Goal: Transaction & Acquisition: Purchase product/service

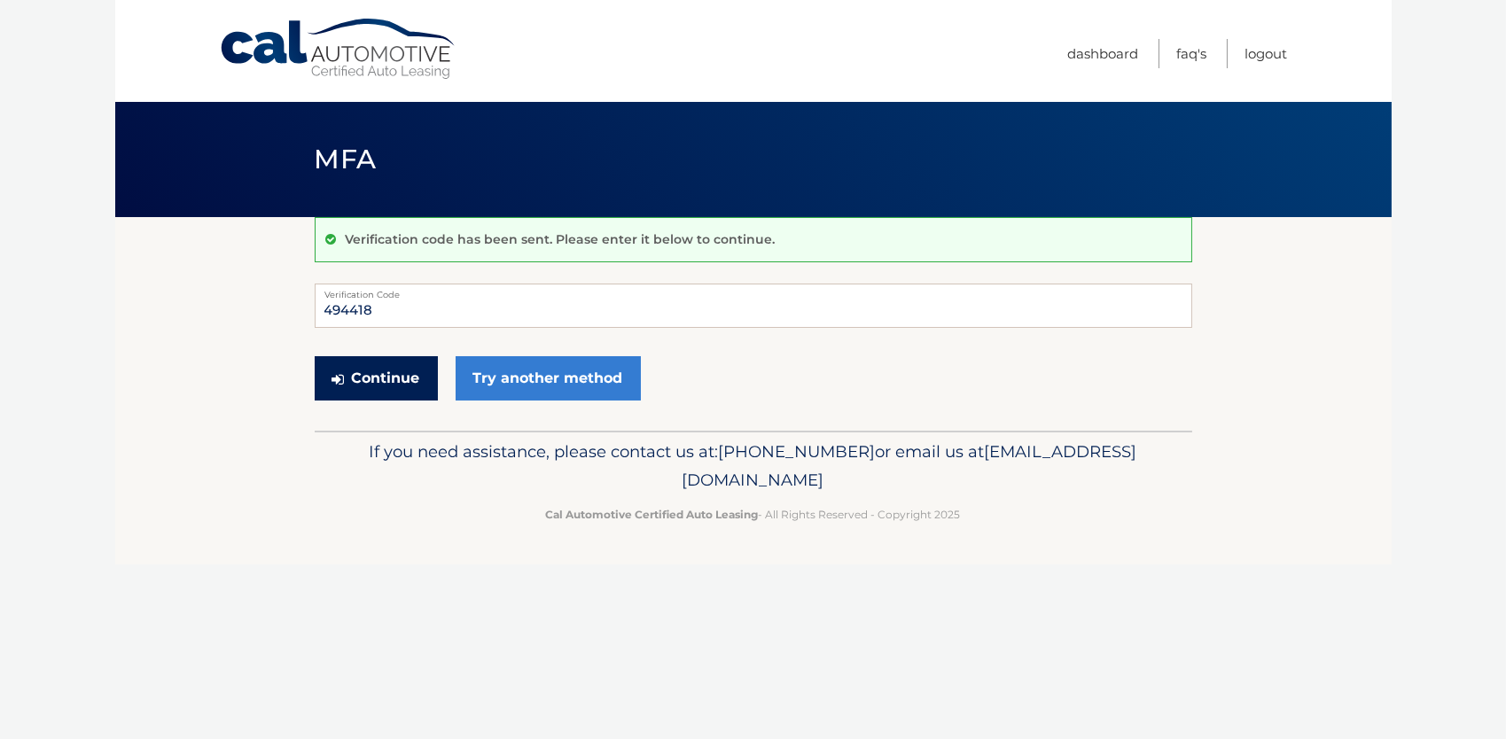
type input "494418"
click at [389, 373] on button "Continue" at bounding box center [376, 378] width 123 height 44
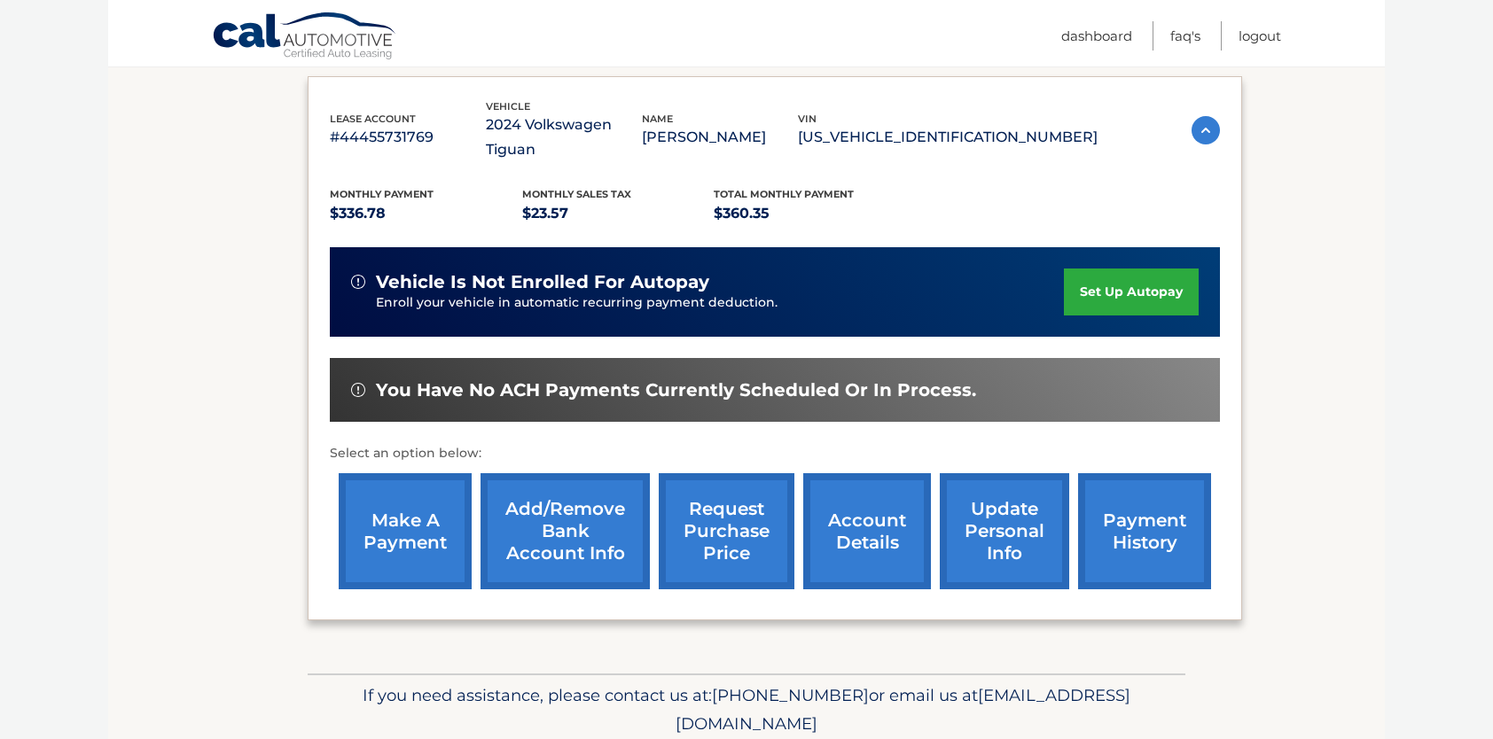
scroll to position [333, 0]
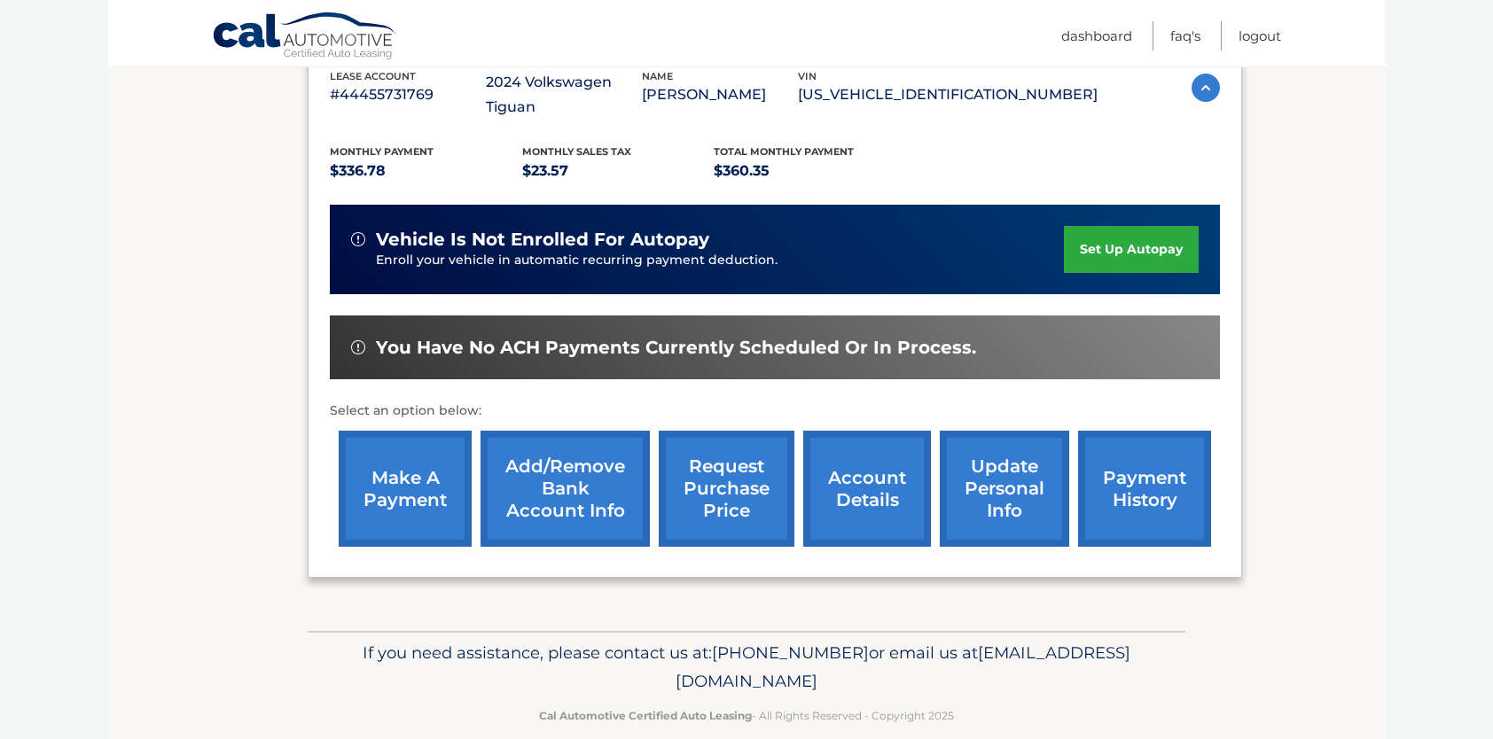
click at [418, 460] on link "make a payment" at bounding box center [405, 489] width 133 height 116
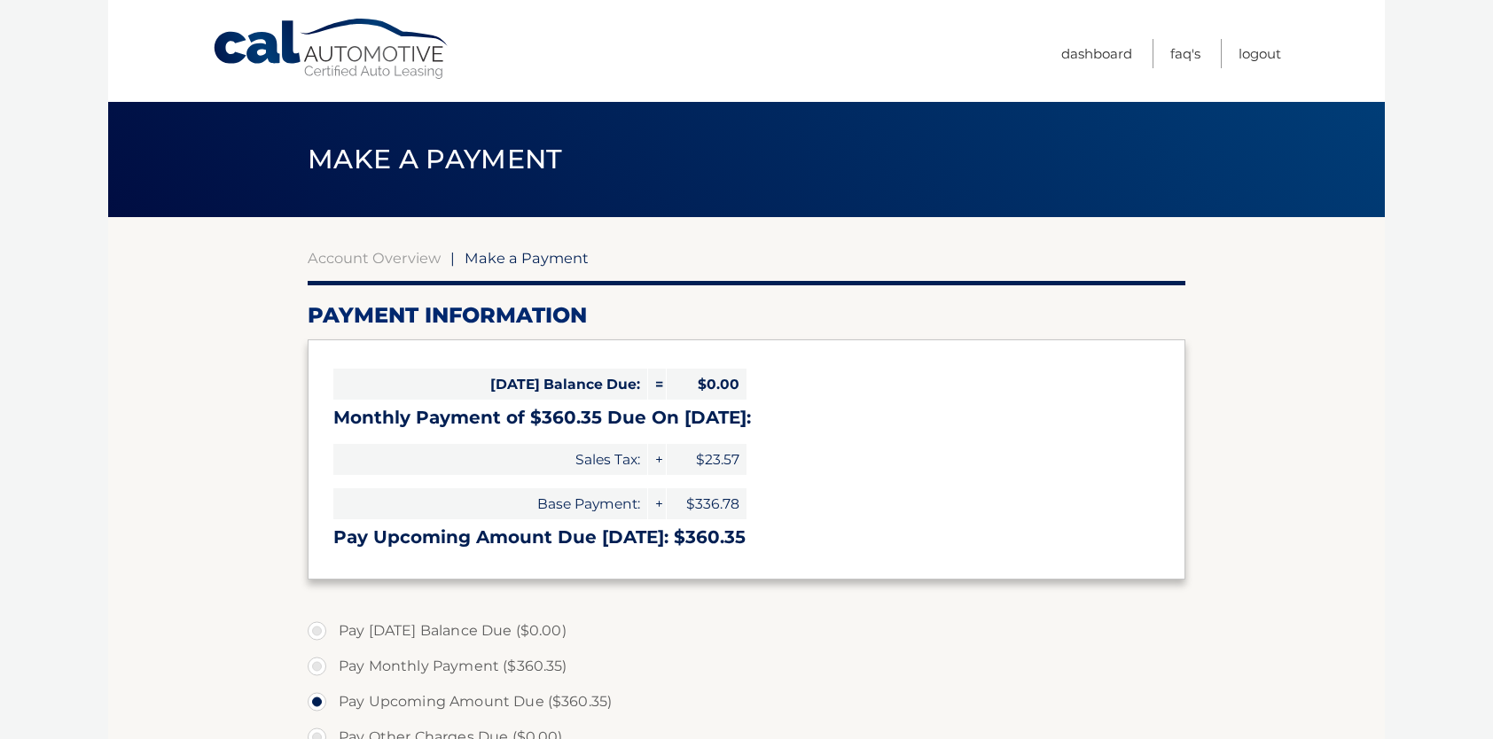
select select "MThjZjkzZWMtNWYzZC00NjJiLTg5OTgtZmE2OTgzNmMyODVm"
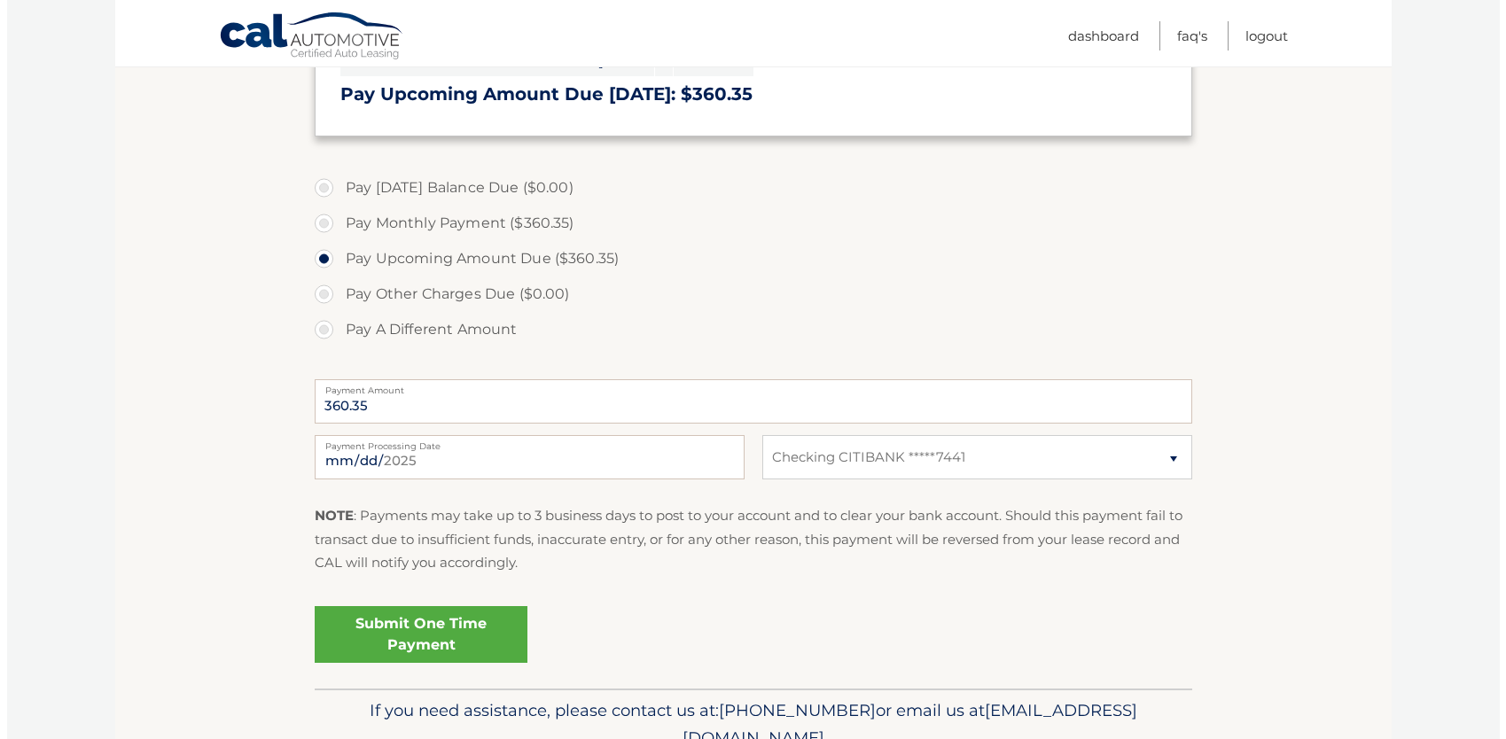
scroll to position [526, 0]
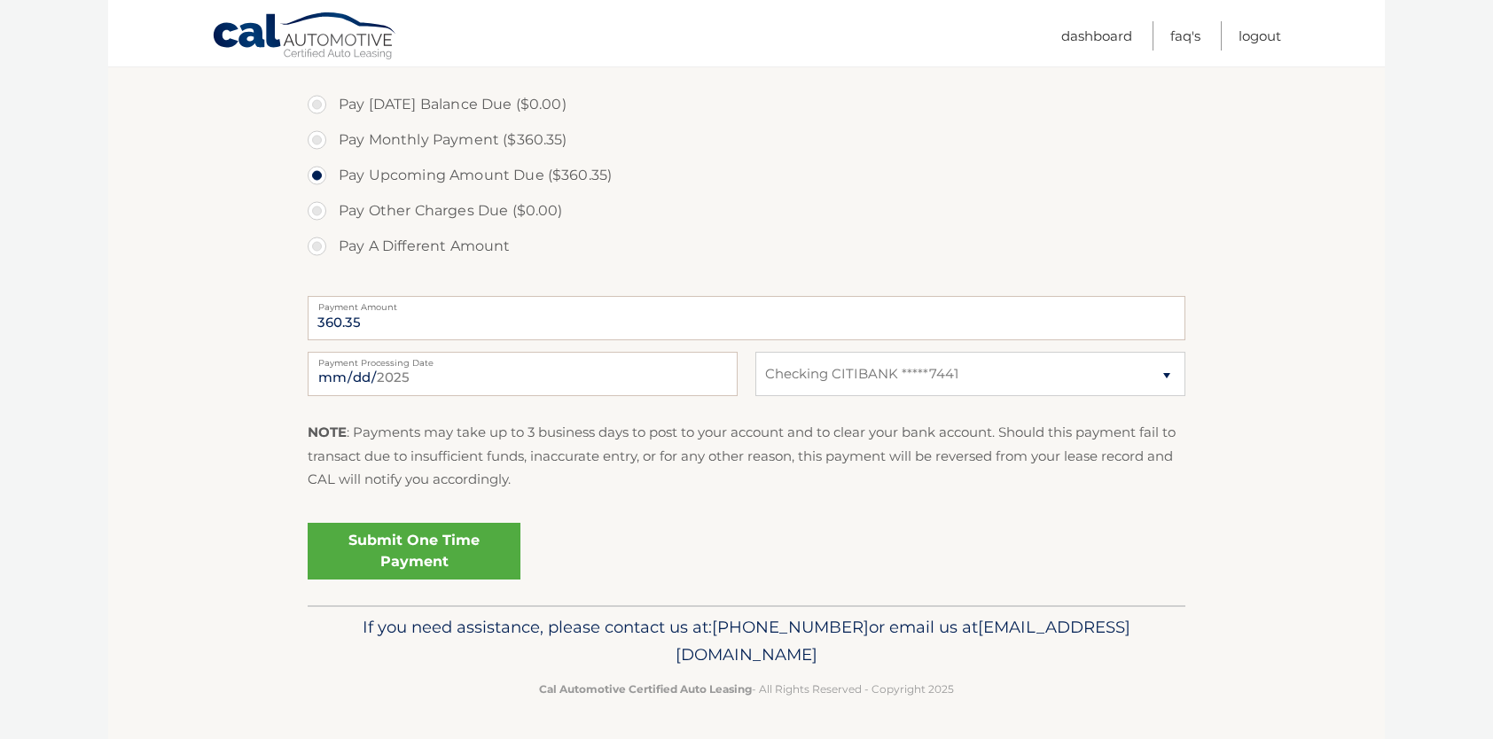
click at [413, 546] on link "Submit One Time Payment" at bounding box center [414, 551] width 213 height 57
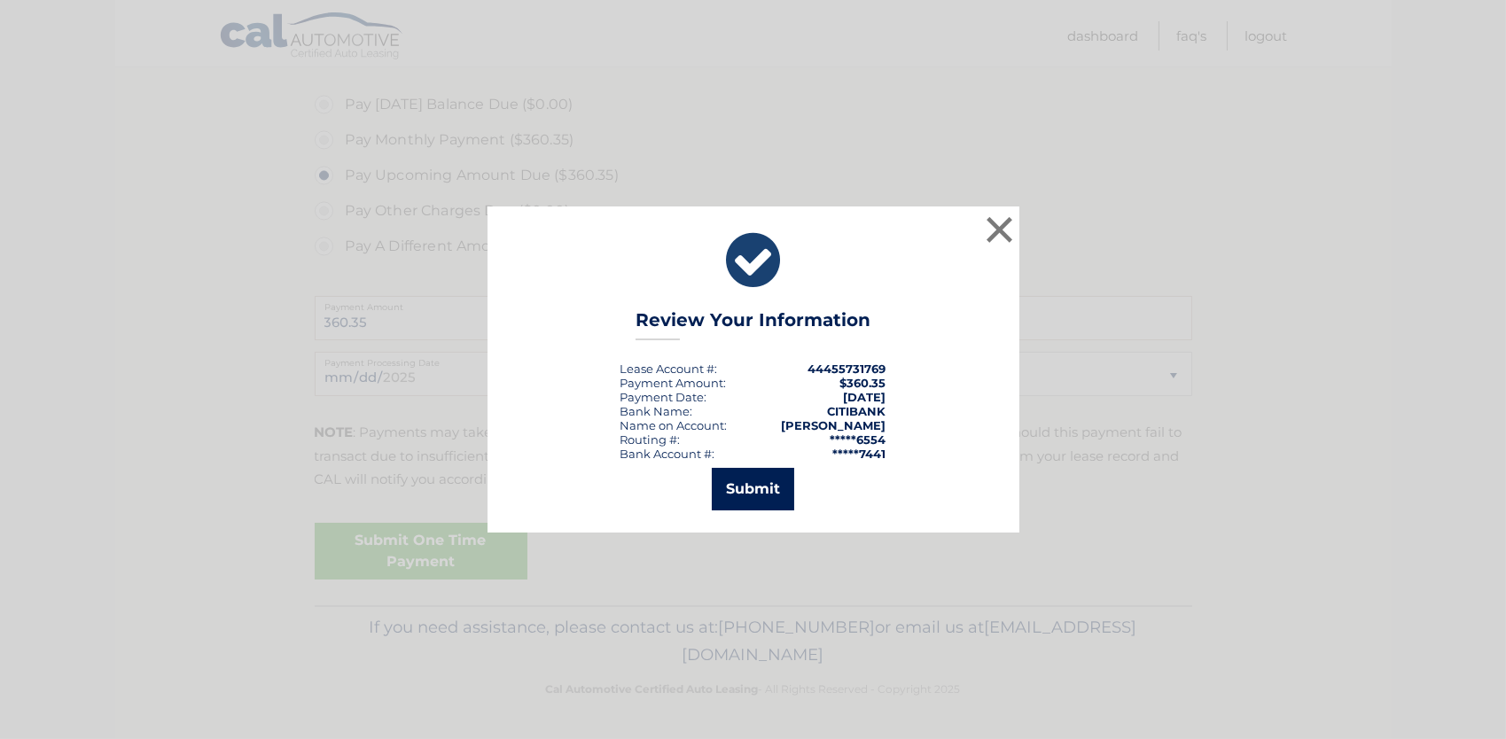
click at [762, 487] on button "Submit" at bounding box center [753, 489] width 82 height 43
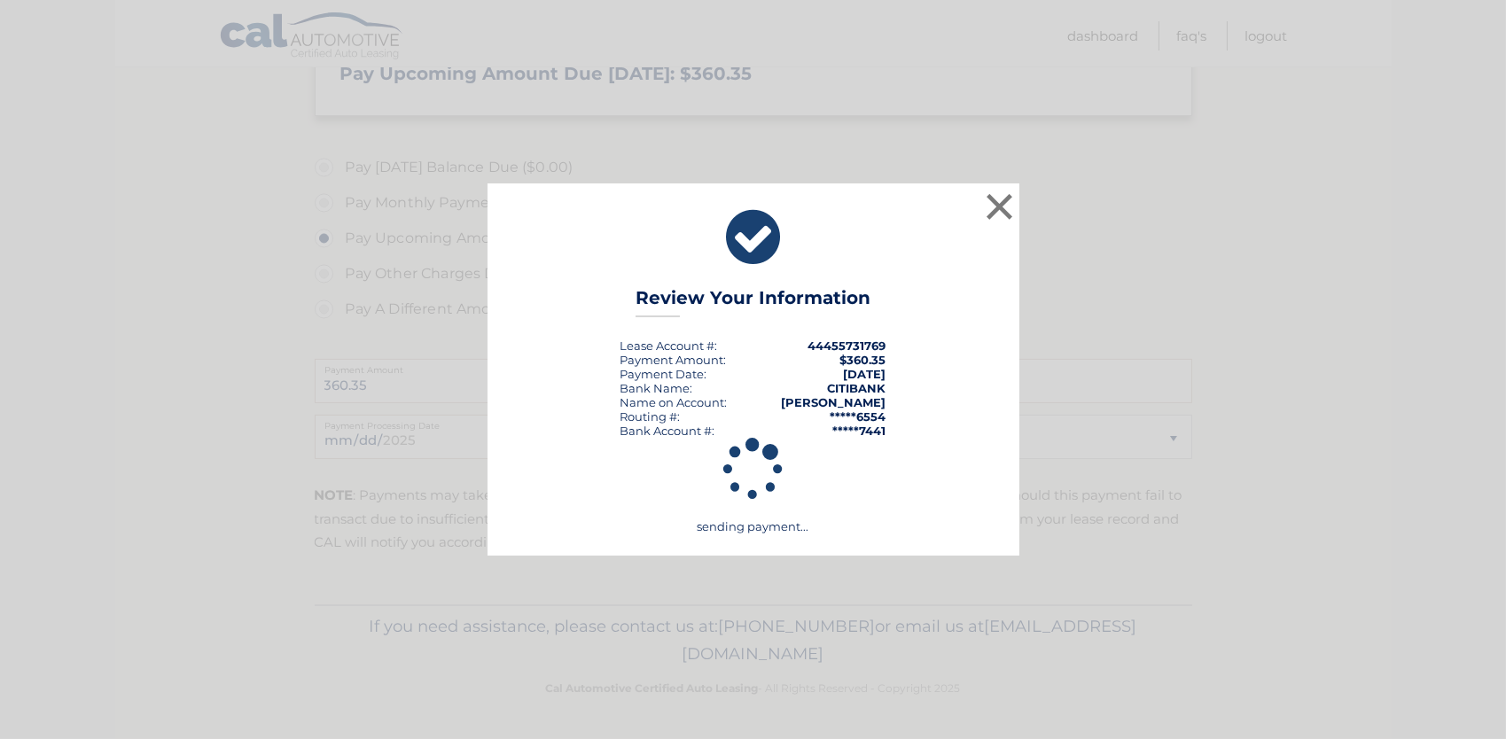
scroll to position [463, 0]
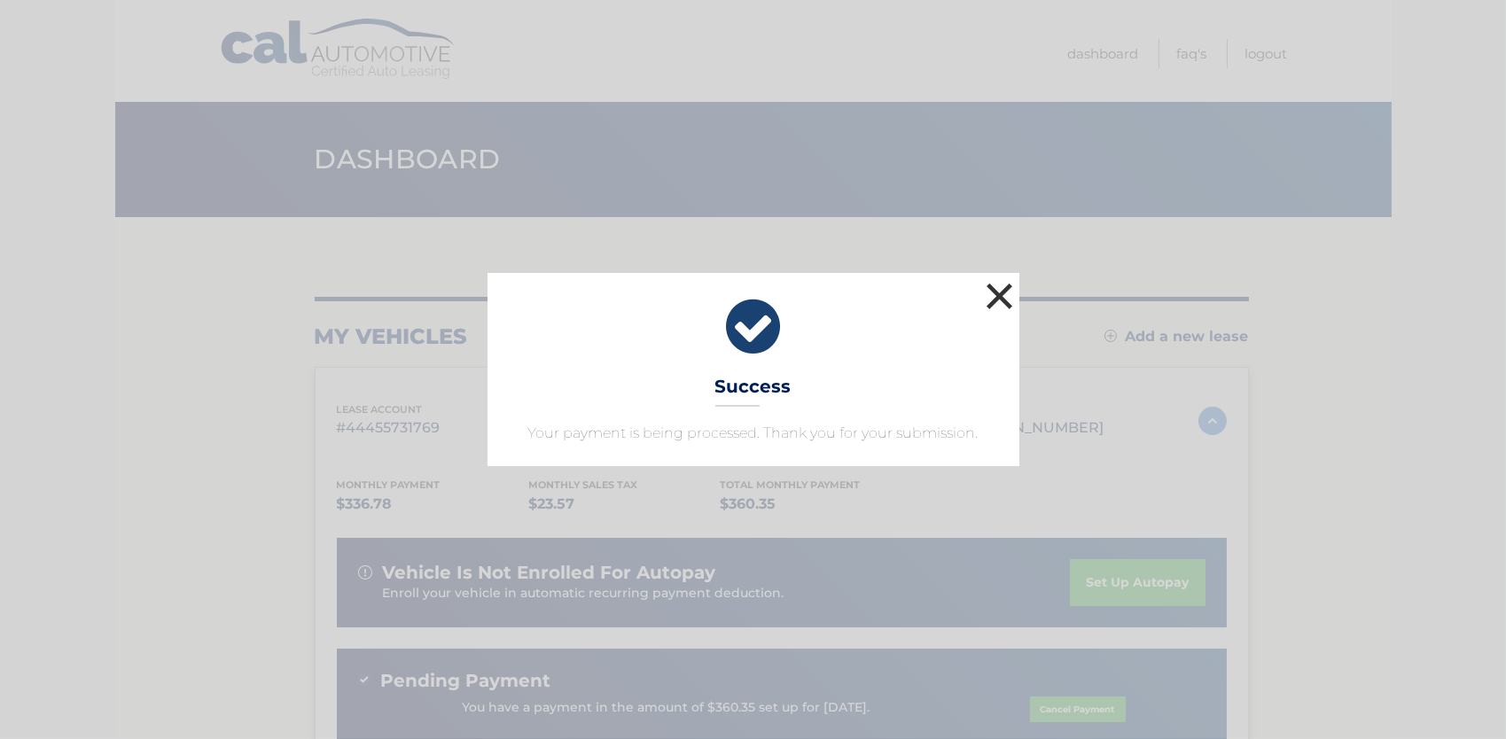
click at [1001, 292] on button "×" at bounding box center [999, 295] width 35 height 35
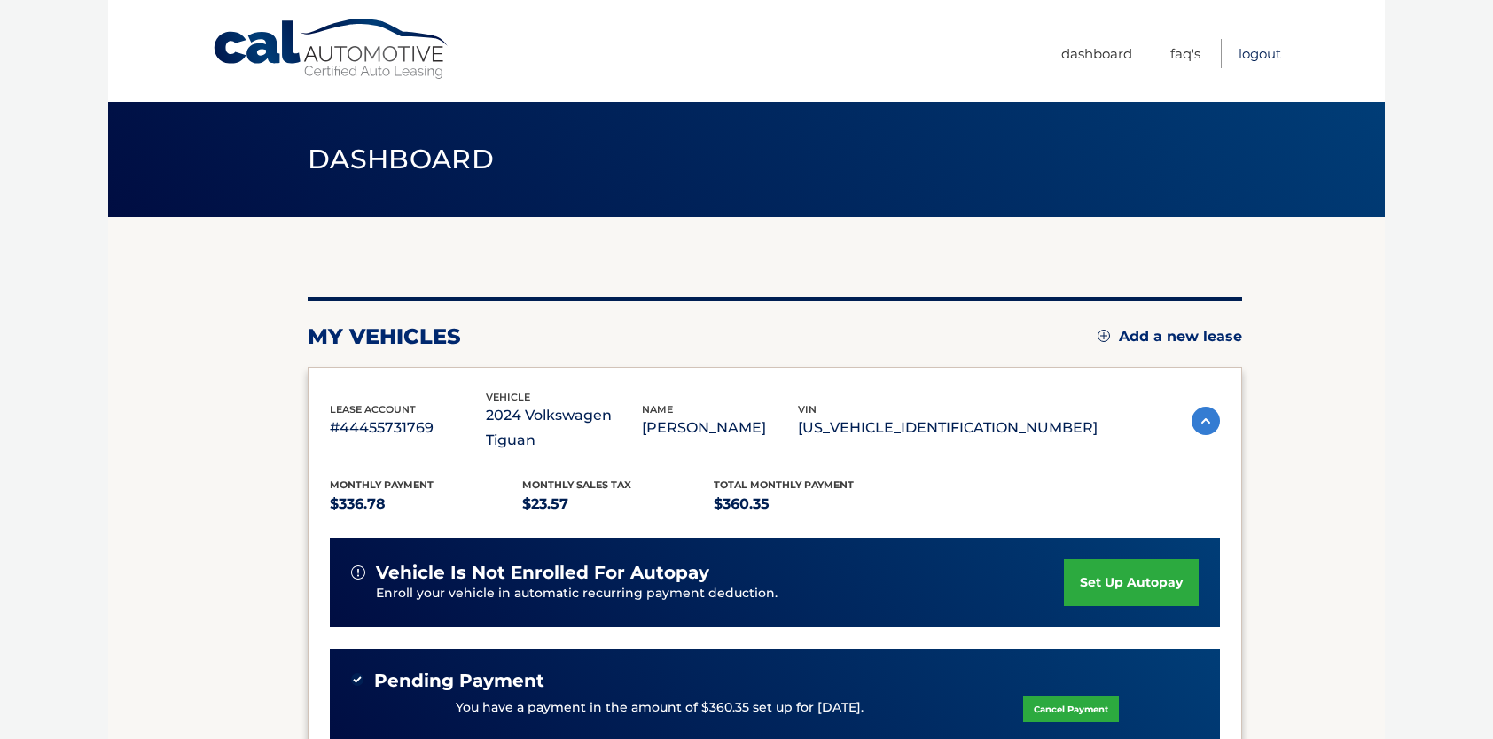
click at [1259, 57] on link "Logout" at bounding box center [1259, 53] width 43 height 29
